Goal: Navigation & Orientation: Find specific page/section

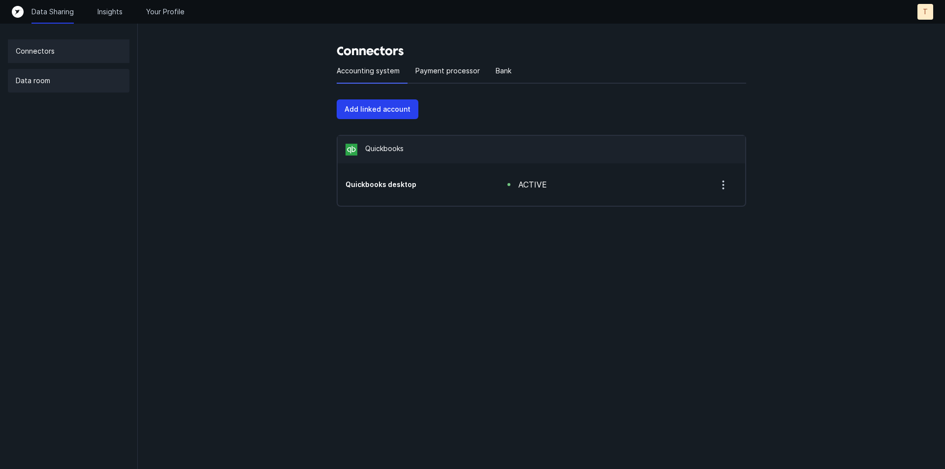
click at [48, 80] on p "Data room" at bounding box center [33, 81] width 34 height 12
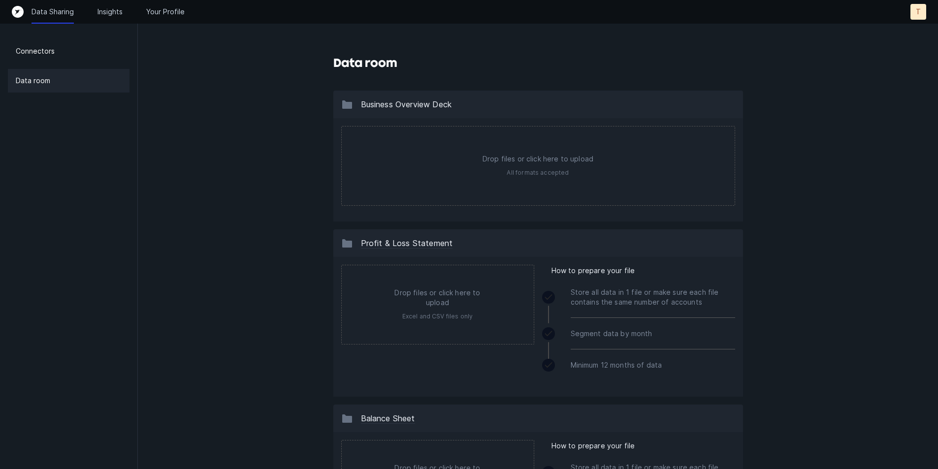
click at [922, 13] on div "T" at bounding box center [918, 12] width 16 height 16
click at [895, 47] on p "Logout" at bounding box center [896, 52] width 26 height 12
